Goal: Task Accomplishment & Management: Manage account settings

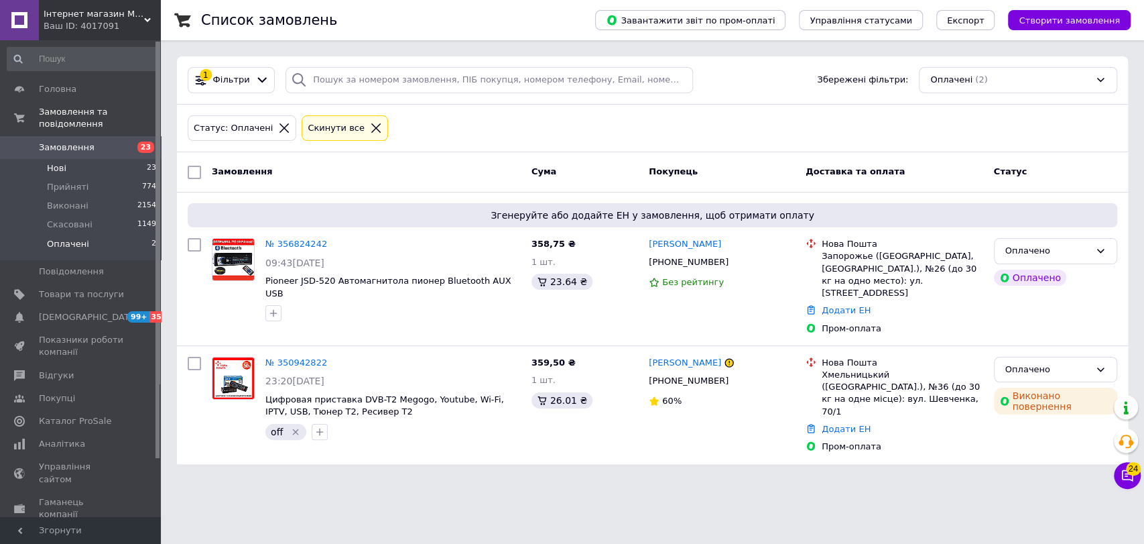
click at [153, 159] on li "Нові 23" at bounding box center [82, 168] width 164 height 19
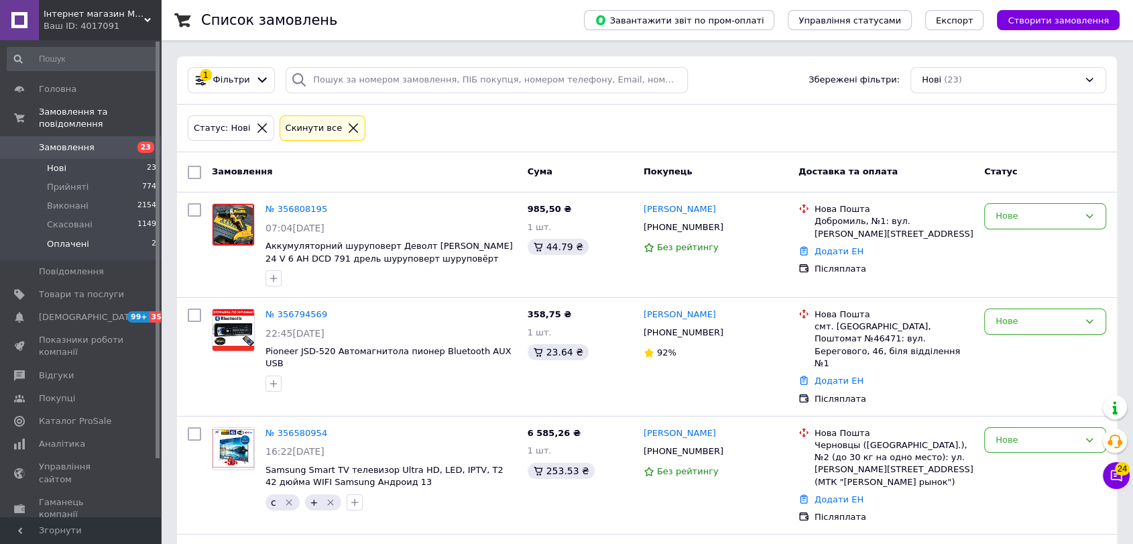
click at [136, 235] on li "Оплачені 2" at bounding box center [82, 247] width 164 height 25
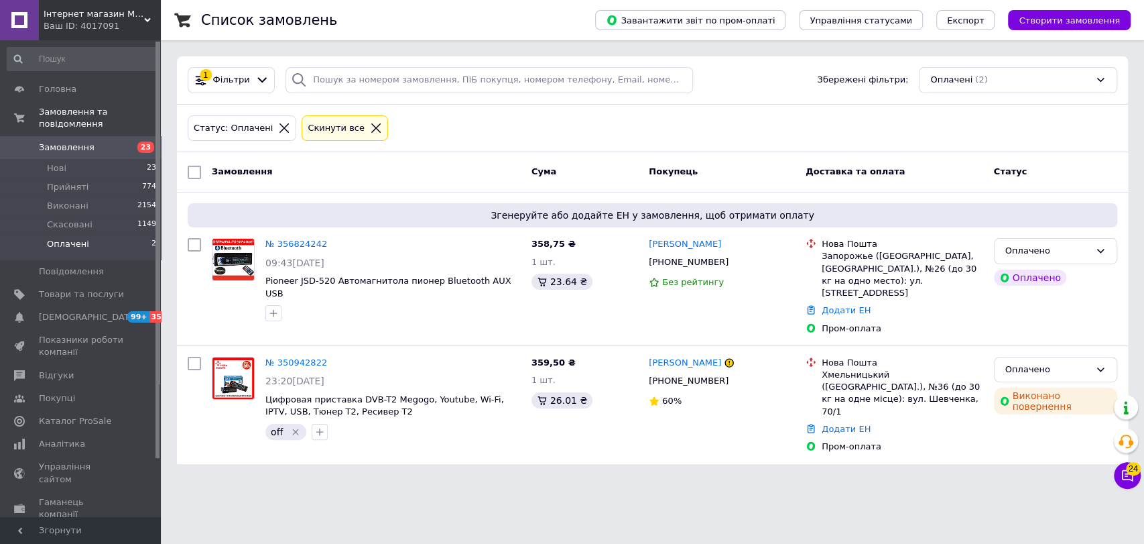
click at [136, 235] on li "Оплачені 2" at bounding box center [82, 247] width 164 height 25
click at [86, 159] on li "Нові 23" at bounding box center [82, 168] width 164 height 19
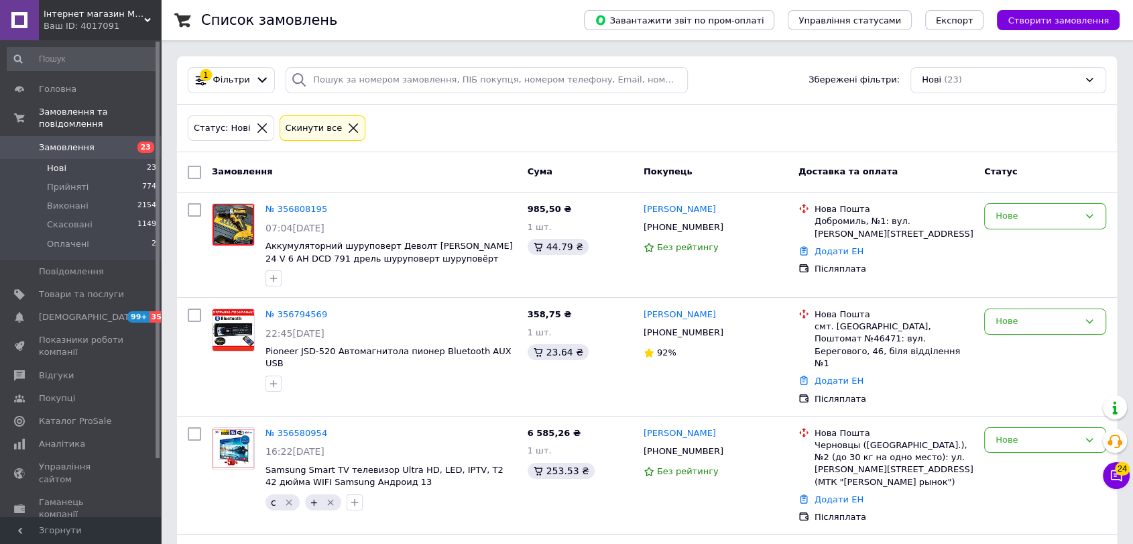
click at [143, 159] on li "Нові 23" at bounding box center [82, 168] width 164 height 19
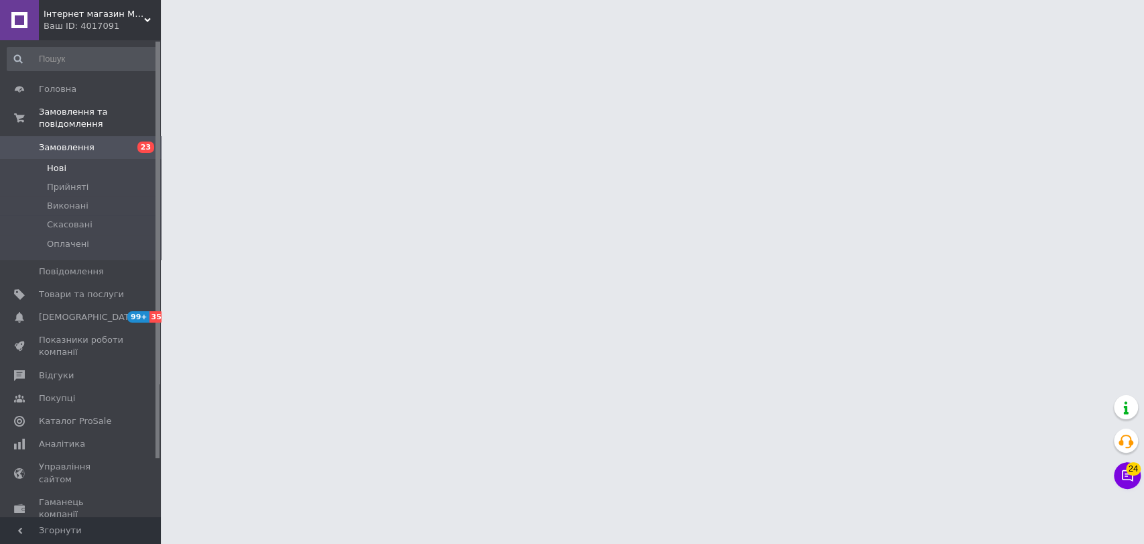
click at [111, 159] on li "Нові" at bounding box center [82, 168] width 164 height 19
